Goal: Information Seeking & Learning: Learn about a topic

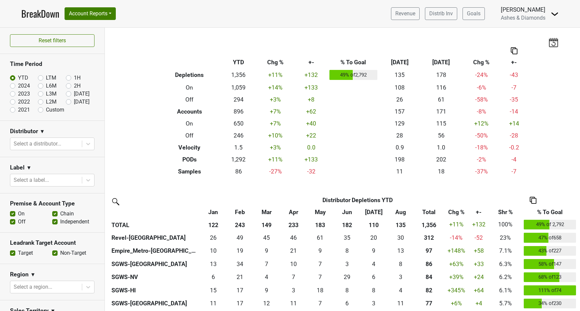
click at [74, 101] on label "[DATE]" at bounding box center [82, 102] width 16 height 8
click at [70, 101] on input "[DATE]" at bounding box center [79, 101] width 27 height 7
radio input "true"
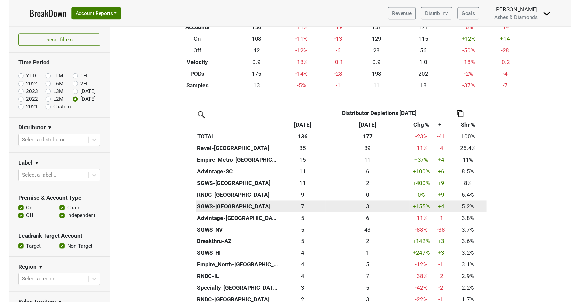
scroll to position [92, 0]
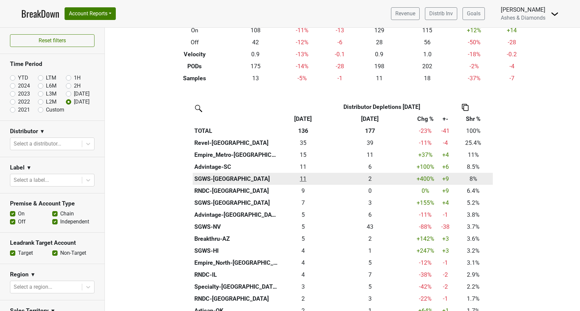
click at [303, 177] on div "10.834 11" at bounding box center [303, 179] width 44 height 9
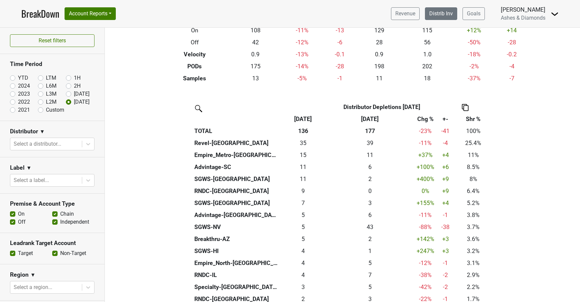
click at [439, 13] on link "Distrib Inv" at bounding box center [441, 13] width 32 height 13
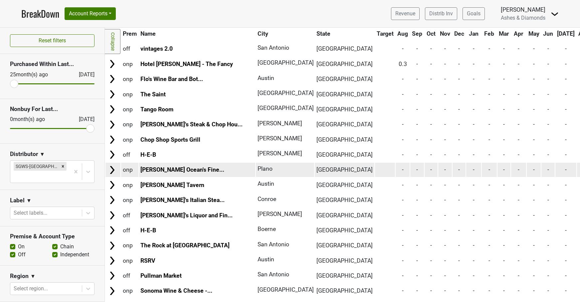
scroll to position [2572, 0]
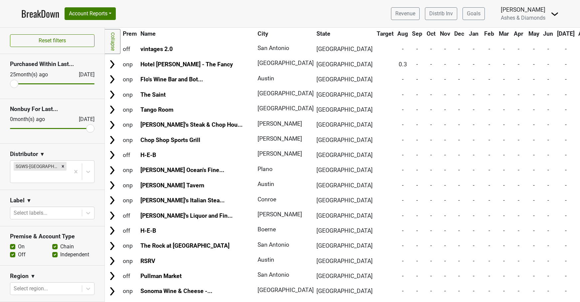
click at [40, 14] on link "BreakDown" at bounding box center [40, 14] width 38 height 14
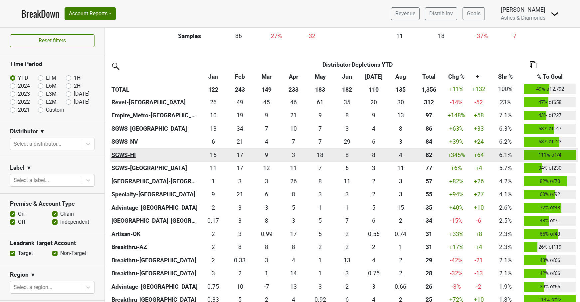
scroll to position [138, 0]
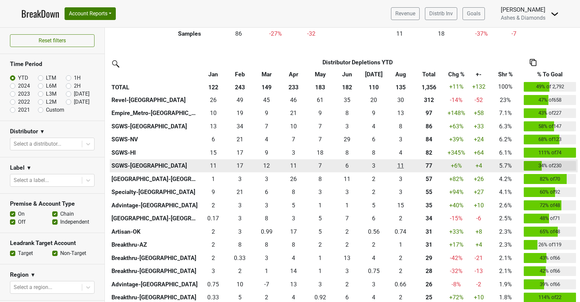
click at [400, 164] on div "10.666 11" at bounding box center [401, 165] width 24 height 9
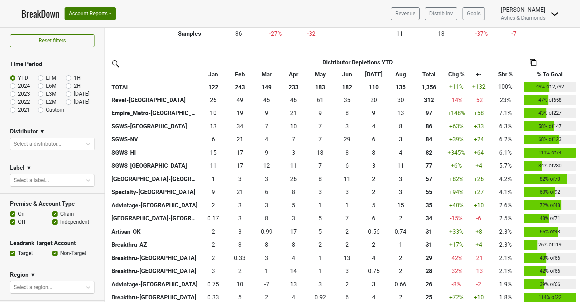
click at [74, 101] on label "[DATE]" at bounding box center [82, 102] width 16 height 8
click at [69, 101] on input "[DATE]" at bounding box center [79, 101] width 27 height 7
radio input "true"
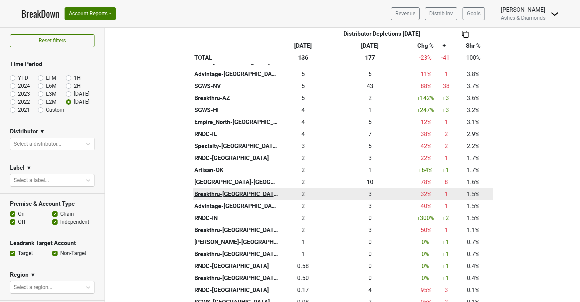
scroll to position [233, 0]
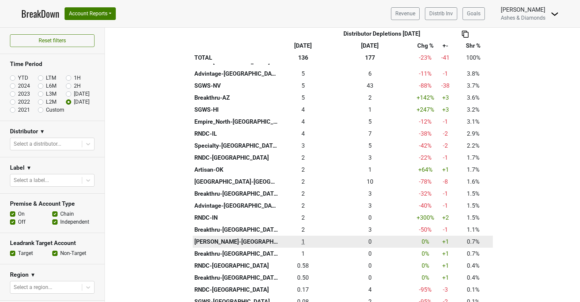
click at [302, 237] on div "1 1" at bounding box center [303, 241] width 44 height 9
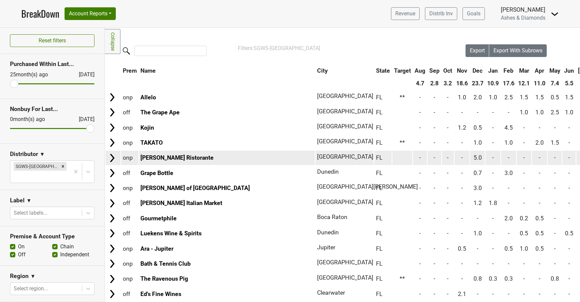
scroll to position [30, 0]
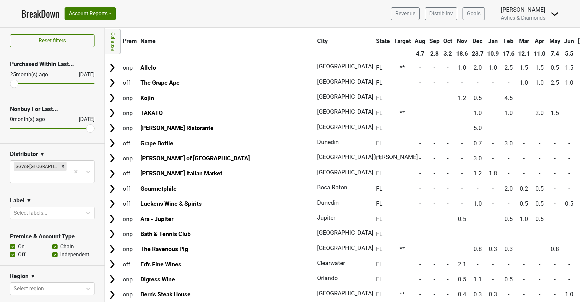
click at [39, 13] on link "BreakDown" at bounding box center [40, 14] width 38 height 14
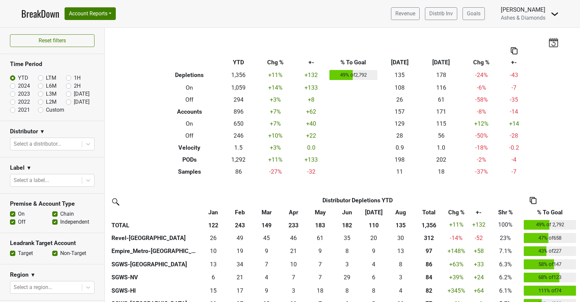
click at [74, 102] on label "[DATE]" at bounding box center [82, 102] width 16 height 8
click at [69, 102] on input "[DATE]" at bounding box center [79, 101] width 27 height 7
radio input "true"
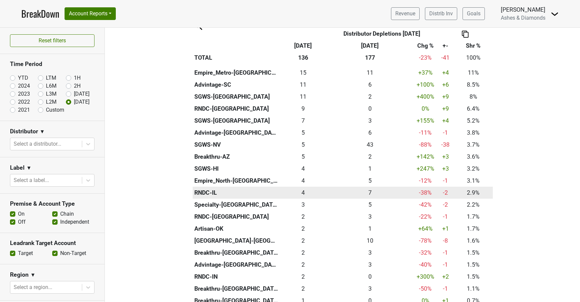
scroll to position [168, 0]
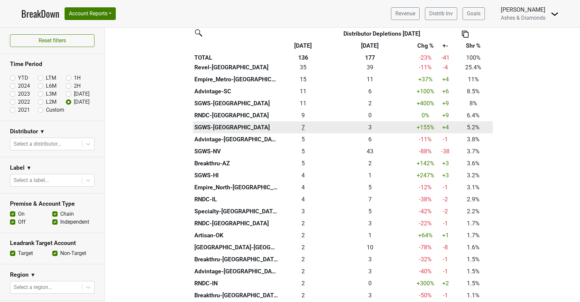
click at [305, 123] on div "7 7" at bounding box center [303, 127] width 44 height 9
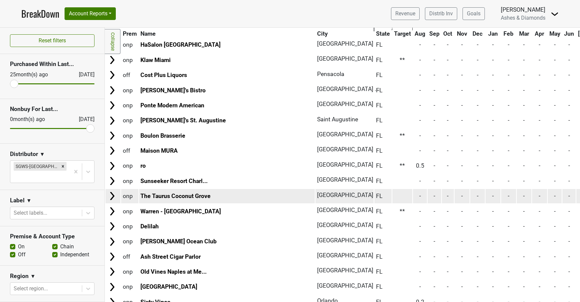
scroll to position [2334, 0]
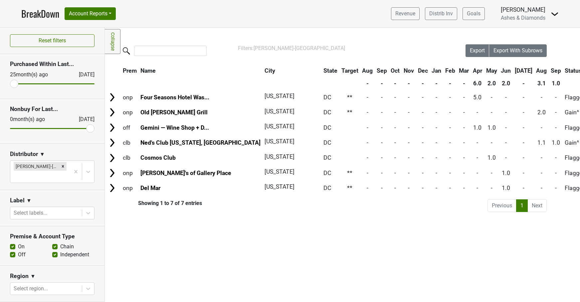
click at [38, 13] on link "BreakDown" at bounding box center [40, 14] width 38 height 14
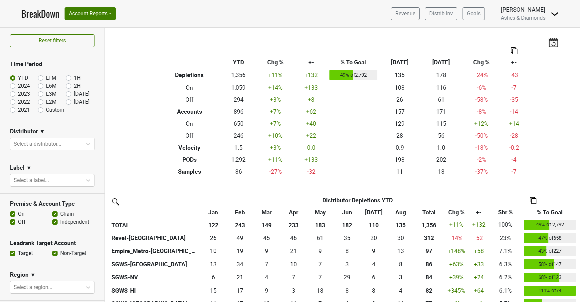
click at [74, 102] on label "Sep '25" at bounding box center [82, 102] width 16 height 8
click at [70, 102] on input "Sep '25" at bounding box center [79, 101] width 27 height 7
radio input "true"
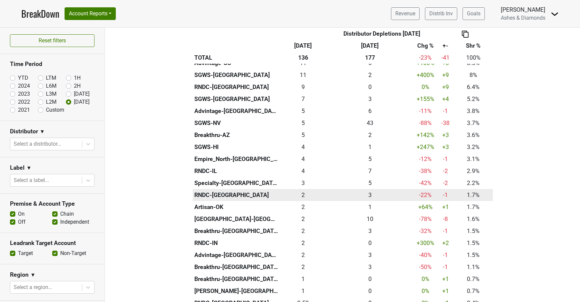
scroll to position [196, 0]
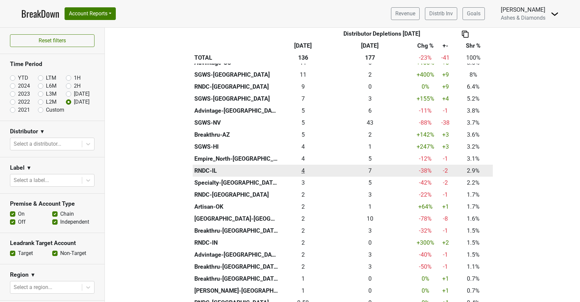
click at [303, 166] on div "4 4" at bounding box center [303, 170] width 44 height 9
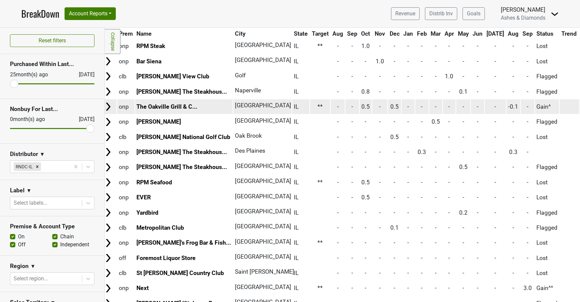
scroll to position [288, 4]
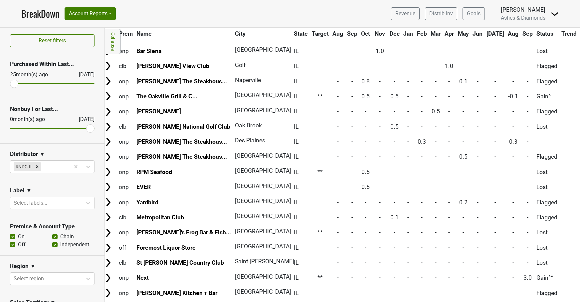
click at [47, 9] on link "BreakDown" at bounding box center [40, 14] width 38 height 14
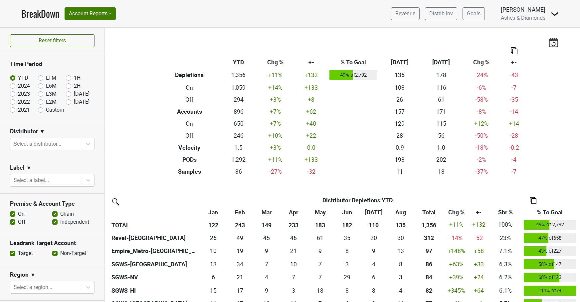
drag, startPoint x: 69, startPoint y: 102, endPoint x: 218, endPoint y: 134, distance: 152.5
click at [74, 102] on label "[DATE]" at bounding box center [82, 102] width 16 height 8
click at [69, 102] on input "[DATE]" at bounding box center [79, 101] width 27 height 7
radio input "true"
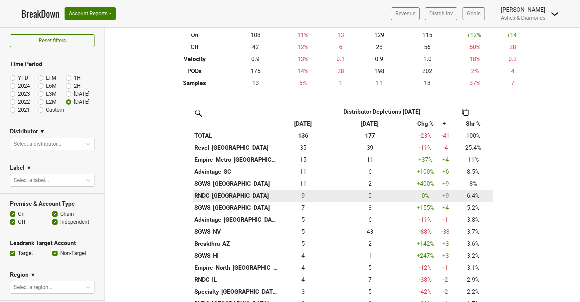
scroll to position [88, 0]
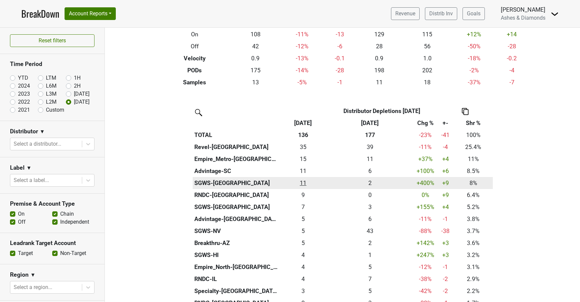
click at [306, 180] on div "10.834 11" at bounding box center [303, 183] width 44 height 9
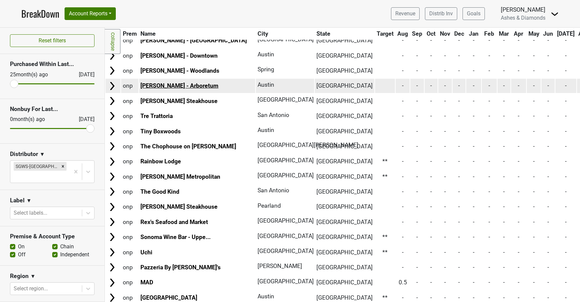
scroll to position [2052, 1]
click at [179, 82] on link "[PERSON_NAME] - Arboretum" at bounding box center [179, 85] width 78 height 7
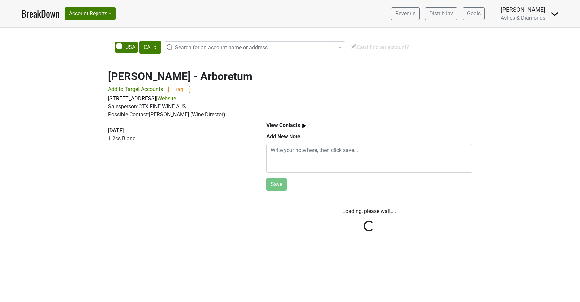
select select "CA"
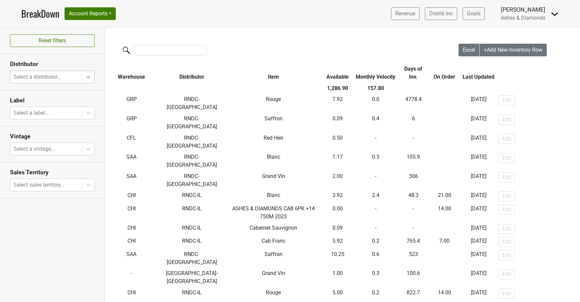
click at [86, 75] on icon at bounding box center [88, 77] width 7 height 7
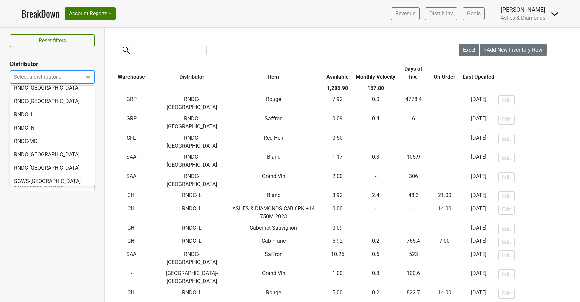
scroll to position [240, 0]
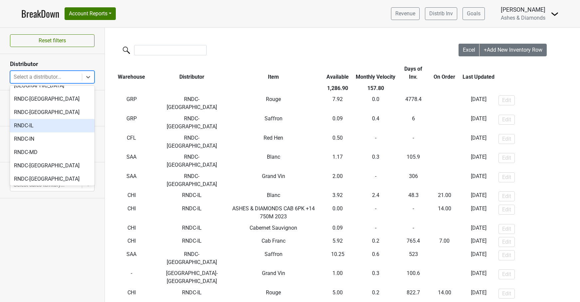
click at [59, 119] on div "RNDC-IL" at bounding box center [52, 125] width 85 height 13
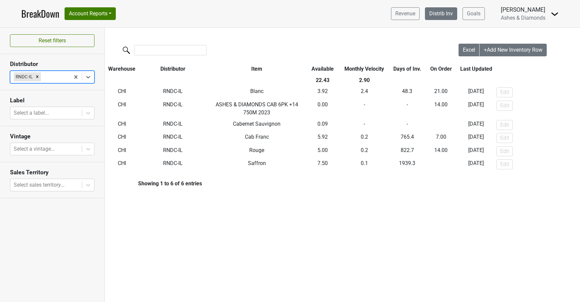
click at [442, 14] on link "Distrib Inv" at bounding box center [441, 13] width 32 height 13
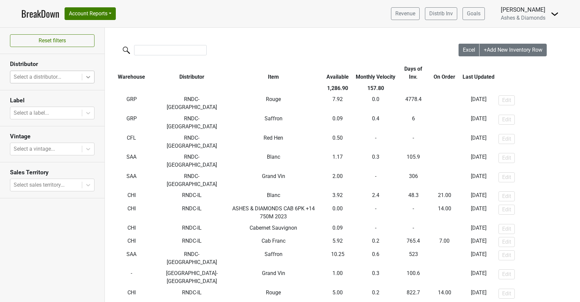
click at [87, 76] on icon at bounding box center [88, 77] width 7 height 7
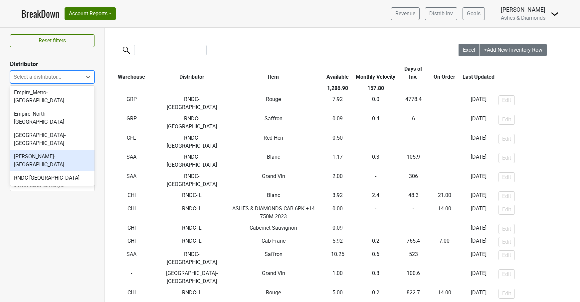
scroll to position [165, 0]
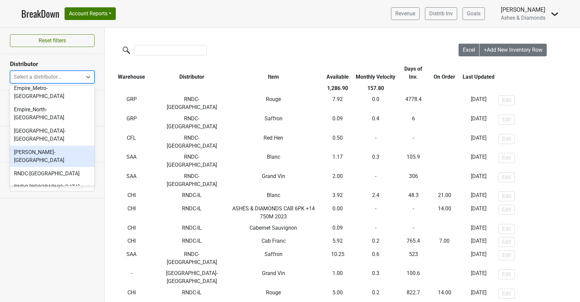
drag, startPoint x: 52, startPoint y: 128, endPoint x: 72, endPoint y: 130, distance: 20.8
click at [52, 146] on div "[PERSON_NAME]-[GEOGRAPHIC_DATA]" at bounding box center [52, 156] width 85 height 21
